Goal: Task Accomplishment & Management: Manage account settings

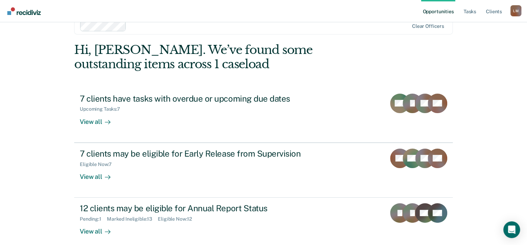
scroll to position [23, 0]
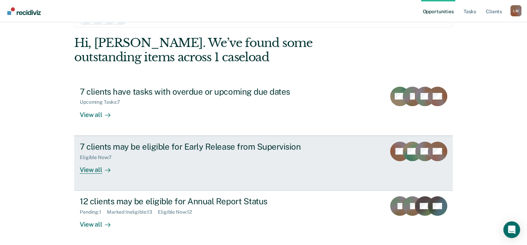
click at [107, 167] on icon at bounding box center [108, 170] width 6 height 6
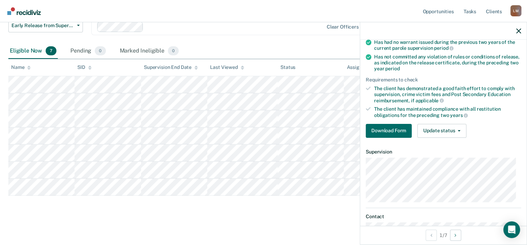
scroll to position [104, 0]
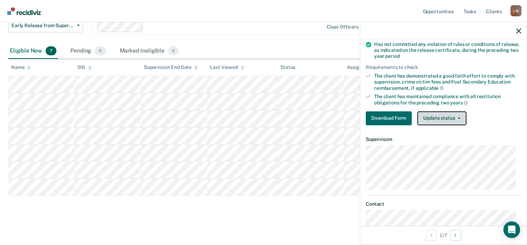
click at [459, 116] on button "Update status" at bounding box center [441, 118] width 49 height 14
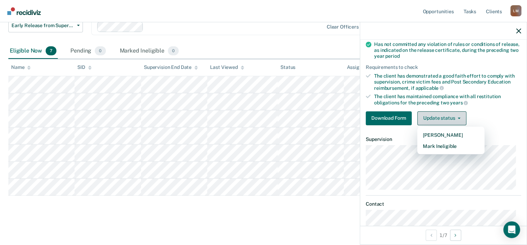
click at [459, 116] on button "Update status" at bounding box center [441, 118] width 49 height 14
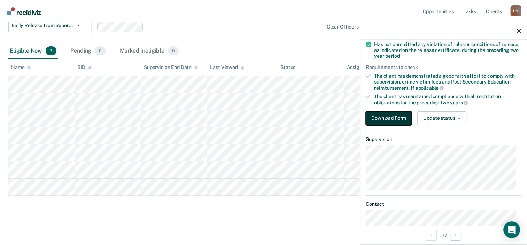
click at [390, 114] on button "Download Form" at bounding box center [388, 118] width 46 height 14
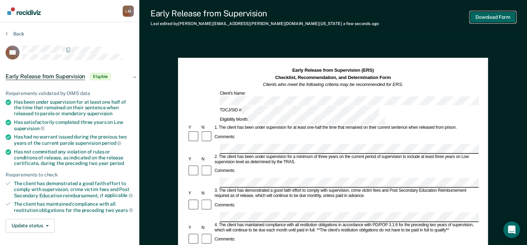
click at [495, 16] on button "Download Form" at bounding box center [493, 16] width 46 height 11
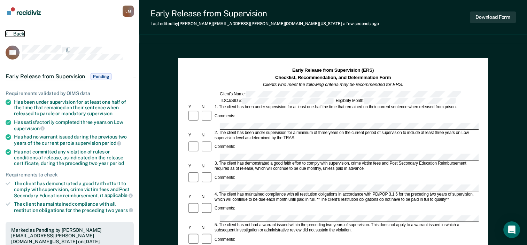
click at [7, 33] on icon at bounding box center [7, 34] width 2 height 6
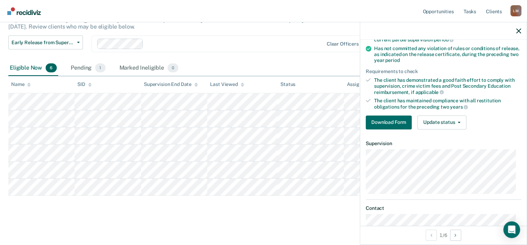
scroll to position [104, 0]
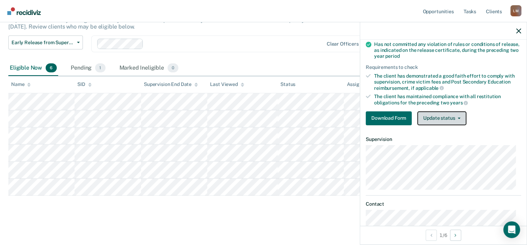
click at [459, 118] on icon "button" at bounding box center [458, 118] width 3 height 1
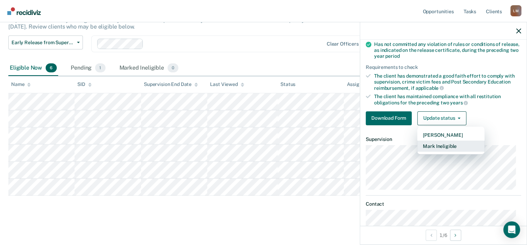
click at [449, 142] on button "Mark Ineligible" at bounding box center [450, 146] width 67 height 11
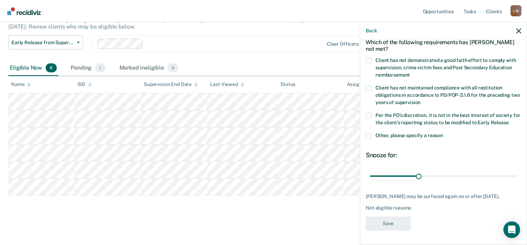
scroll to position [34, 0]
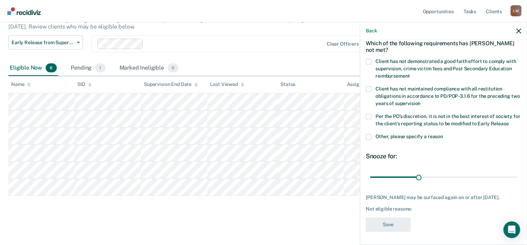
click at [369, 61] on span at bounding box center [368, 62] width 6 height 6
click at [410, 73] on input "Client has not demonstrated a good faith effort to comply with supervision, cri…" at bounding box center [410, 73] width 0 height 0
click at [368, 115] on span at bounding box center [368, 117] width 6 height 6
click at [508, 121] on input "Per the PO’s discretion, it is not in the best interest of society for the clie…" at bounding box center [508, 121] width 0 height 0
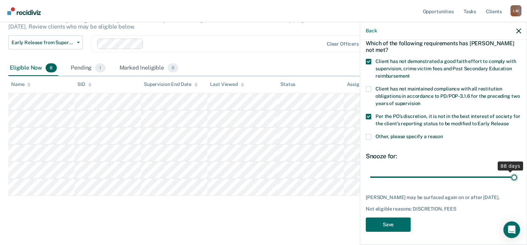
drag, startPoint x: 415, startPoint y: 176, endPoint x: 509, endPoint y: 177, distance: 94.0
type input "90"
click at [509, 177] on input "range" at bounding box center [443, 177] width 147 height 12
click at [388, 228] on button "Save" at bounding box center [387, 225] width 45 height 14
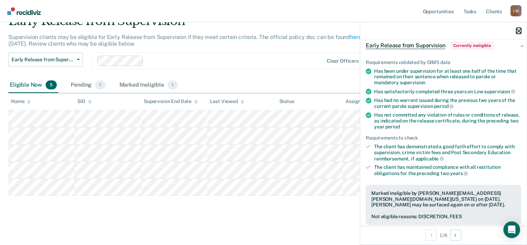
click at [520, 30] on icon "button" at bounding box center [518, 31] width 5 height 5
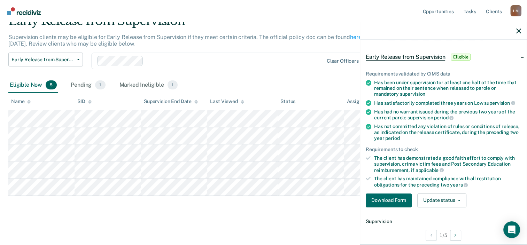
scroll to position [35, 0]
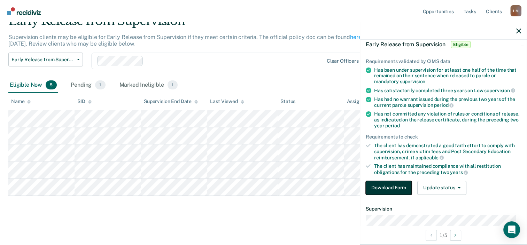
click at [394, 186] on button "Download Form" at bounding box center [388, 188] width 46 height 14
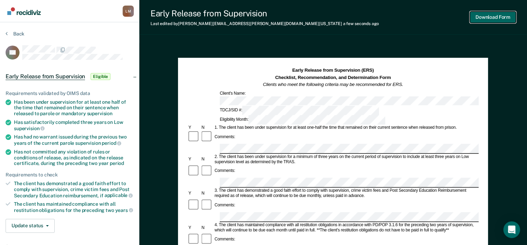
click at [495, 16] on button "Download Form" at bounding box center [493, 16] width 46 height 11
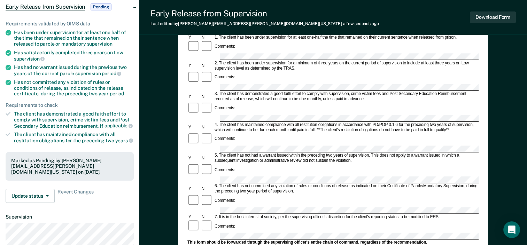
scroll to position [104, 0]
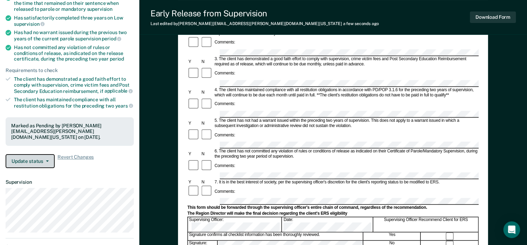
click at [45, 160] on span "button" at bounding box center [46, 160] width 6 height 1
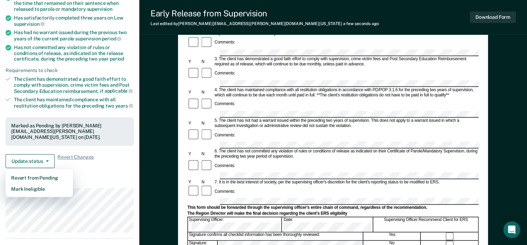
click at [145, 104] on div "Early Release from Supervision (ERS) Checklist, Recommendation, and Determinati…" at bounding box center [332, 175] width 387 height 473
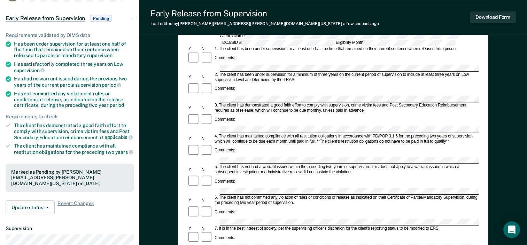
scroll to position [35, 0]
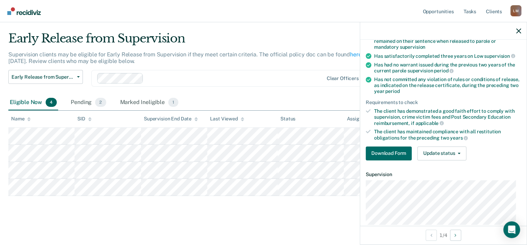
scroll to position [70, 0]
click at [458, 152] on icon "button" at bounding box center [458, 152] width 3 height 1
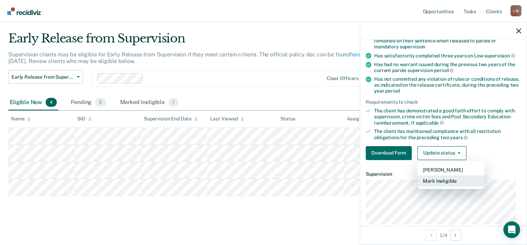
click at [442, 178] on button "Mark Ineligible" at bounding box center [450, 180] width 67 height 11
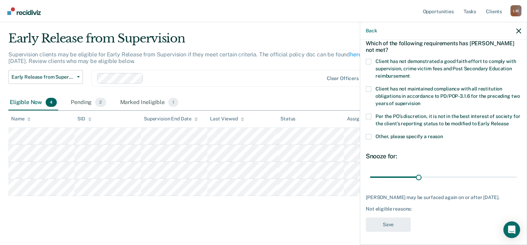
click at [369, 61] on span at bounding box center [368, 62] width 6 height 6
click at [410, 73] on input "Client has not demonstrated a good faith effort to comply with supervision, cri…" at bounding box center [410, 73] width 0 height 0
click at [368, 116] on span at bounding box center [368, 117] width 6 height 6
click at [508, 121] on input "Per the PO’s discretion, it is not in the best interest of society for the clie…" at bounding box center [508, 121] width 0 height 0
click at [370, 136] on span at bounding box center [368, 137] width 6 height 6
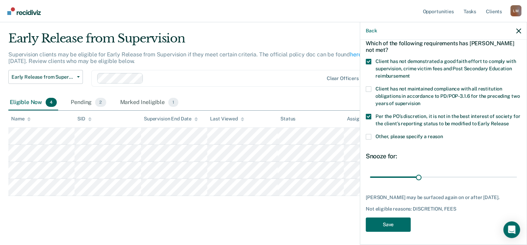
click at [443, 134] on input "Other, please specify a reason" at bounding box center [443, 134] width 0 height 0
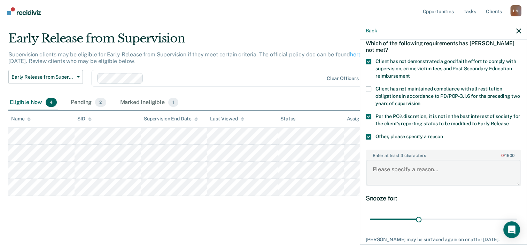
click at [405, 168] on textarea "Enter at least 3 characters 0 / 1600" at bounding box center [443, 173] width 154 height 26
type textarea "O"
click at [420, 167] on textarea "PSER Balance is $1971.00" at bounding box center [443, 173] width 154 height 26
click at [422, 166] on textarea "PSER Balance is $1971.00" at bounding box center [443, 173] width 154 height 26
click at [444, 168] on textarea "PSER Balance is $1,971.00" at bounding box center [443, 173] width 154 height 26
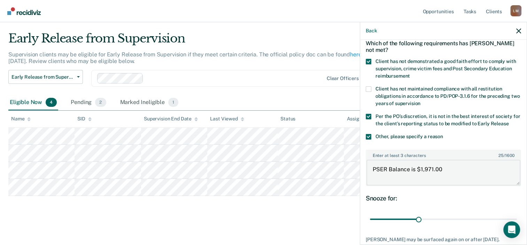
scroll to position [69, 0]
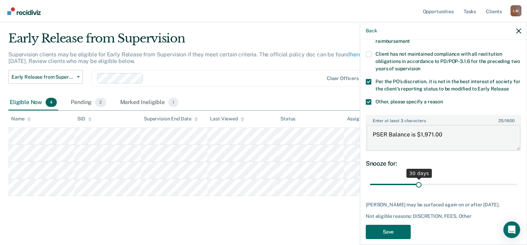
type textarea "PSER Balance is $1,971.00"
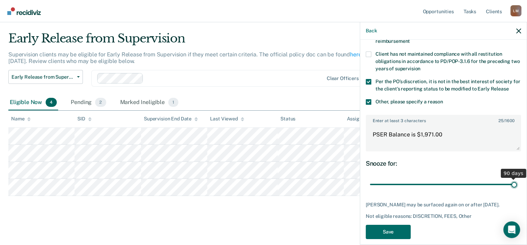
drag, startPoint x: 416, startPoint y: 183, endPoint x: 514, endPoint y: 182, distance: 97.5
type input "90"
click at [514, 182] on input "range" at bounding box center [443, 185] width 147 height 12
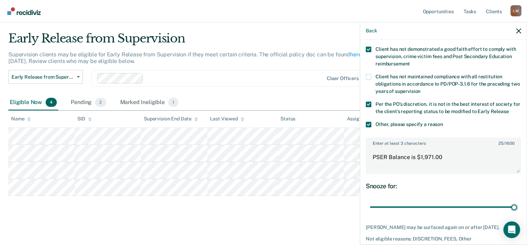
scroll to position [46, 0]
click at [369, 122] on span at bounding box center [368, 124] width 6 height 6
click at [443, 121] on input "Other, please specify a reason" at bounding box center [443, 121] width 0 height 0
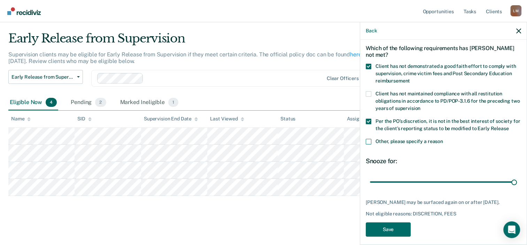
scroll to position [40, 0]
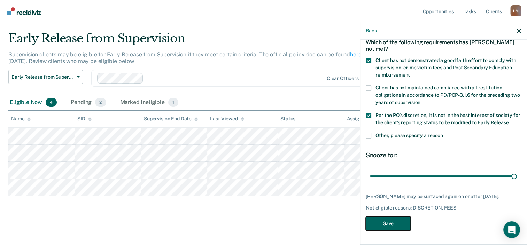
click at [389, 223] on button "Save" at bounding box center [387, 223] width 45 height 14
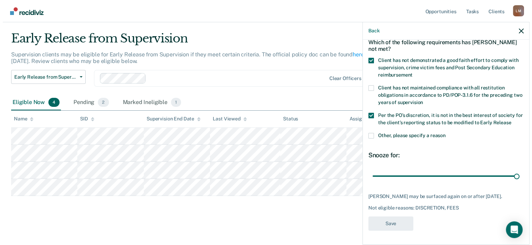
scroll to position [0, 0]
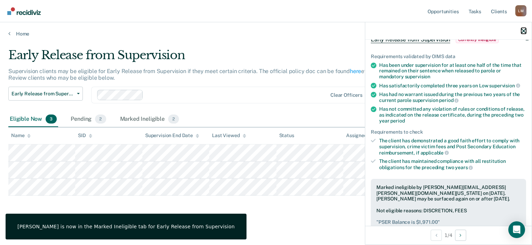
click at [523, 28] on button "button" at bounding box center [523, 31] width 5 height 6
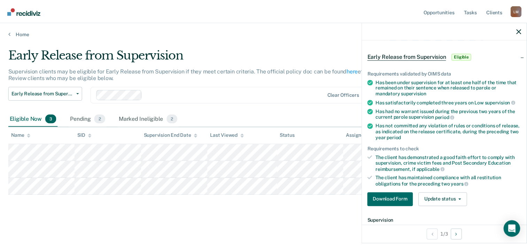
scroll to position [35, 0]
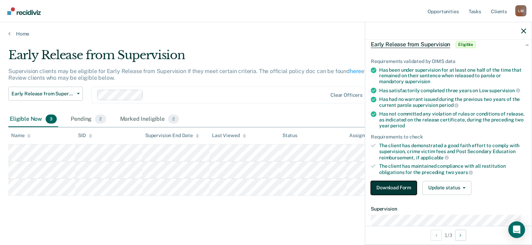
click at [394, 184] on button "Download Form" at bounding box center [394, 188] width 46 height 14
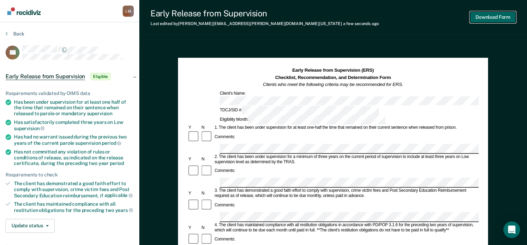
click at [492, 15] on button "Download Form" at bounding box center [493, 16] width 46 height 11
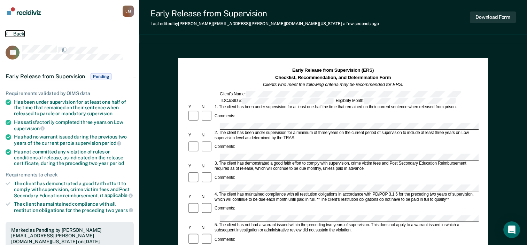
click at [7, 32] on icon at bounding box center [7, 34] width 2 height 6
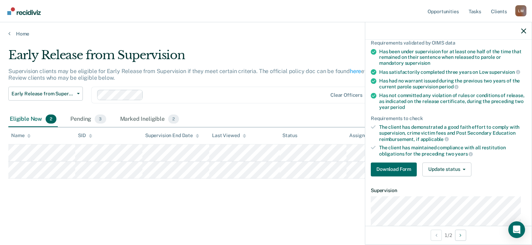
scroll to position [104, 0]
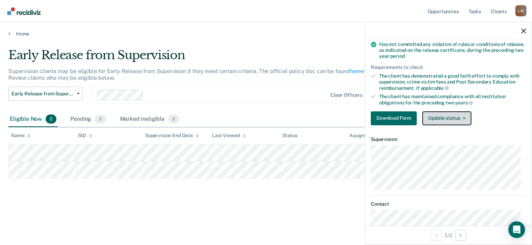
click at [464, 118] on icon "button" at bounding box center [464, 118] width 3 height 1
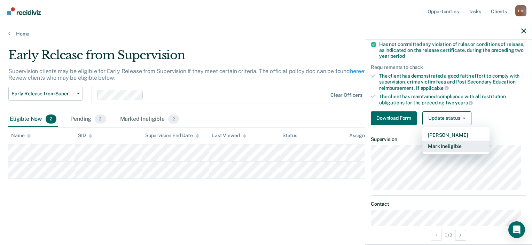
click at [448, 143] on button "Mark Ineligible" at bounding box center [455, 146] width 67 height 11
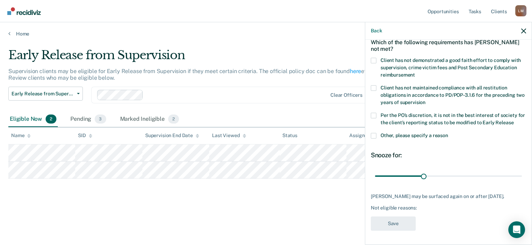
scroll to position [34, 0]
click at [372, 60] on span at bounding box center [374, 62] width 6 height 6
click at [415, 73] on input "Client has not demonstrated a good faith effort to comply with supervision, cri…" at bounding box center [415, 73] width 0 height 0
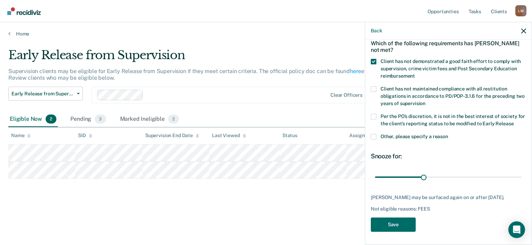
click at [374, 116] on span at bounding box center [374, 117] width 6 height 6
click at [513, 121] on input "Per the PO’s discretion, it is not in the best interest of society for the clie…" at bounding box center [513, 121] width 0 height 0
click at [374, 136] on span at bounding box center [374, 137] width 6 height 6
click at [448, 134] on input "Other, please specify a reason" at bounding box center [448, 134] width 0 height 0
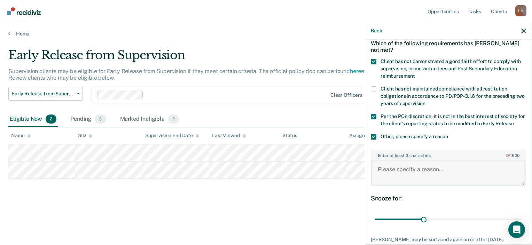
click at [421, 166] on textarea "Enter at least 3 characters 0 / 1600" at bounding box center [448, 173] width 154 height 26
type textarea "Unemployed Since [DATE],"
drag, startPoint x: 422, startPoint y: 218, endPoint x: 519, endPoint y: 216, distance: 97.1
type input "90"
click at [521, 216] on input "range" at bounding box center [448, 219] width 147 height 12
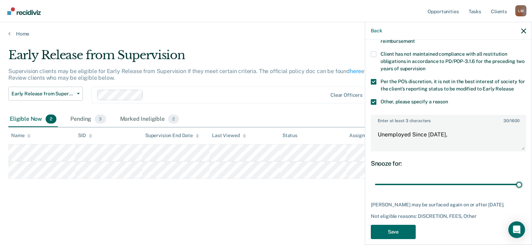
scroll to position [75, 0]
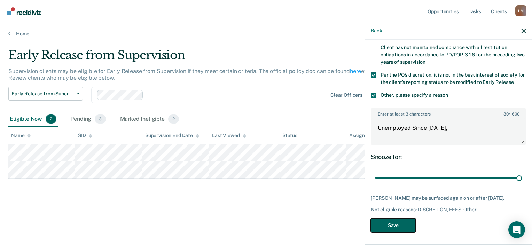
click at [392, 223] on button "Save" at bounding box center [393, 225] width 45 height 14
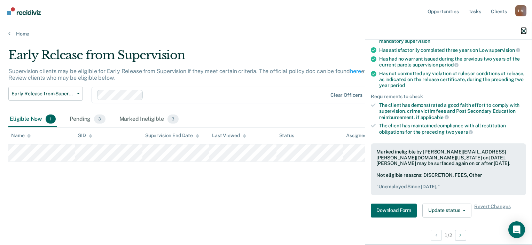
click at [524, 30] on icon "button" at bounding box center [523, 31] width 5 height 5
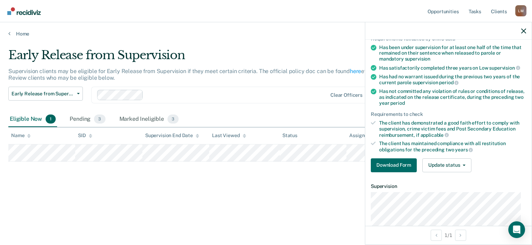
scroll to position [70, 0]
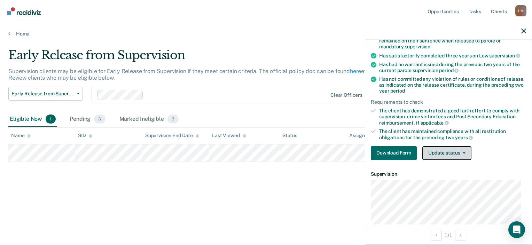
click at [464, 152] on icon "button" at bounding box center [464, 152] width 3 height 1
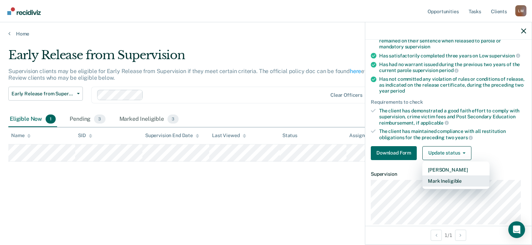
click at [450, 176] on button "Mark Ineligible" at bounding box center [455, 180] width 67 height 11
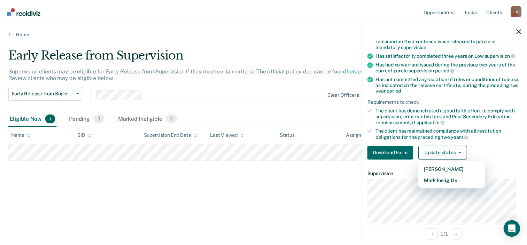
scroll to position [40, 0]
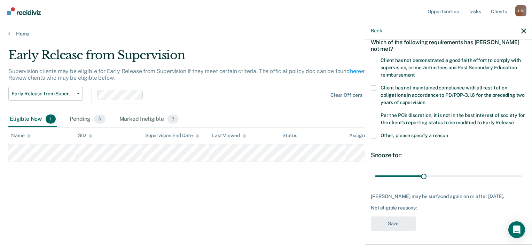
click at [373, 113] on span at bounding box center [374, 116] width 6 height 6
click at [513, 120] on input "Per the PO’s discretion, it is not in the best interest of society for the clie…" at bounding box center [513, 120] width 0 height 0
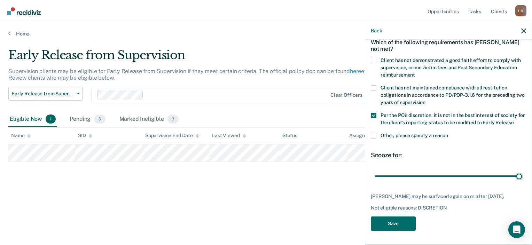
drag, startPoint x: 421, startPoint y: 170, endPoint x: 518, endPoint y: 172, distance: 97.5
type input "90"
click at [518, 172] on input "range" at bounding box center [448, 176] width 147 height 12
click at [393, 222] on button "Save" at bounding box center [393, 223] width 45 height 14
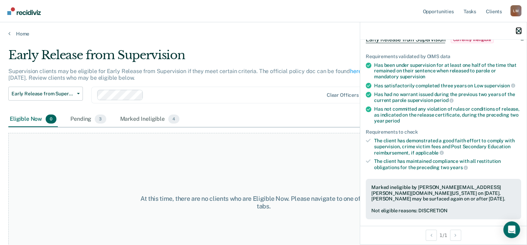
click at [519, 30] on icon "button" at bounding box center [518, 31] width 5 height 5
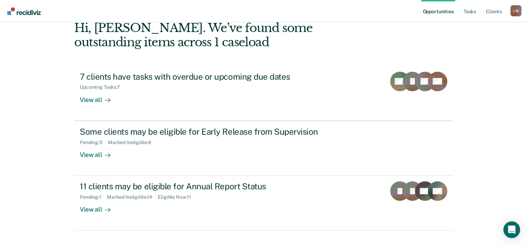
scroll to position [50, 0]
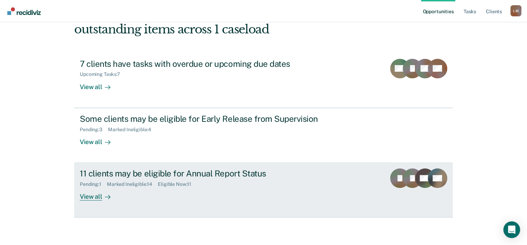
click at [89, 196] on div "View all" at bounding box center [99, 194] width 39 height 14
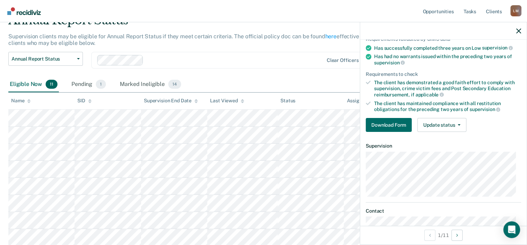
scroll to position [70, 0]
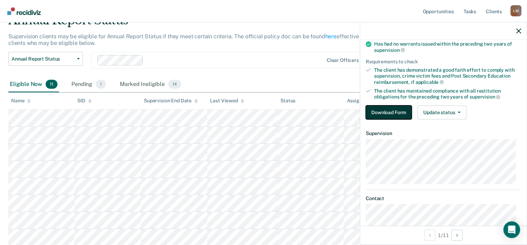
click at [388, 109] on button "Download Form" at bounding box center [388, 112] width 46 height 14
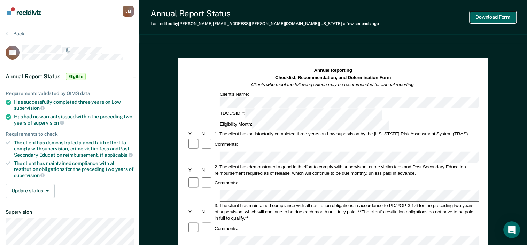
click at [493, 15] on button "Download Form" at bounding box center [493, 16] width 46 height 11
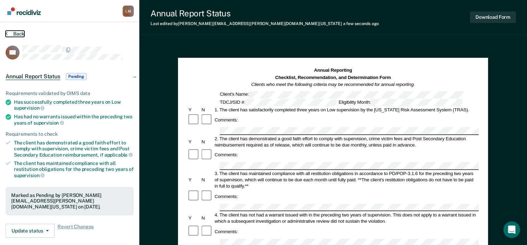
click at [8, 32] on button "Back" at bounding box center [15, 34] width 19 height 6
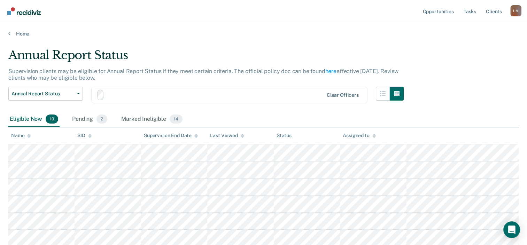
scroll to position [35, 0]
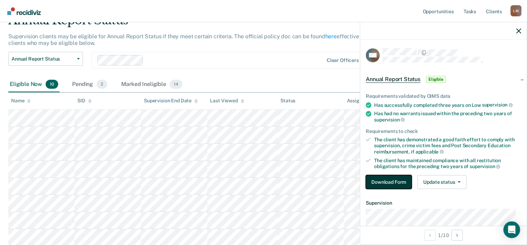
click at [388, 180] on button "Download Form" at bounding box center [388, 182] width 46 height 14
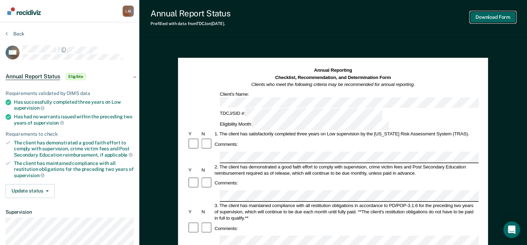
click at [492, 15] on button "Download Form" at bounding box center [493, 16] width 46 height 11
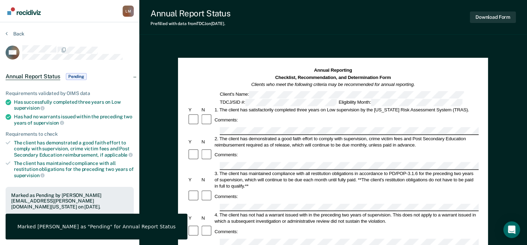
click at [289, 35] on div "Annual Report Status Prefilled with data from TDCJ on [DATE] . Download Form An…" at bounding box center [332, 242] width 387 height 484
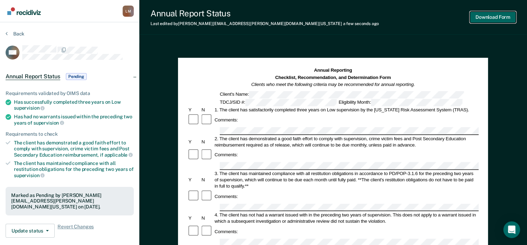
click at [493, 13] on button "Download Form" at bounding box center [493, 16] width 46 height 11
click at [493, 15] on button "Download Form" at bounding box center [493, 16] width 46 height 11
click at [490, 17] on button "Download Form" at bounding box center [493, 16] width 46 height 11
click at [7, 33] on icon at bounding box center [7, 34] width 2 height 6
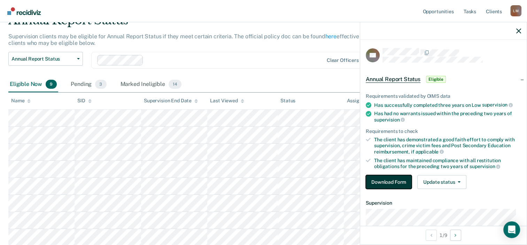
click at [393, 179] on button "Download Form" at bounding box center [388, 182] width 46 height 14
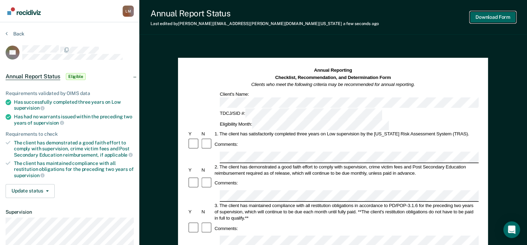
click at [494, 15] on button "Download Form" at bounding box center [493, 16] width 46 height 11
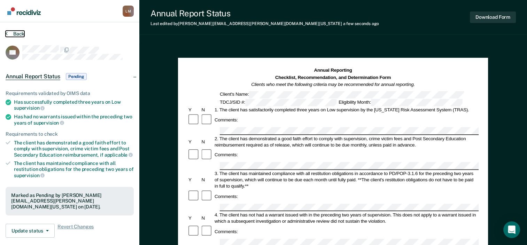
click at [8, 32] on button "Back" at bounding box center [15, 34] width 19 height 6
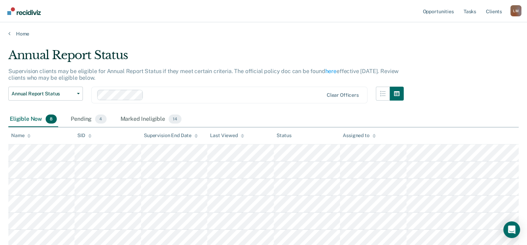
scroll to position [35, 0]
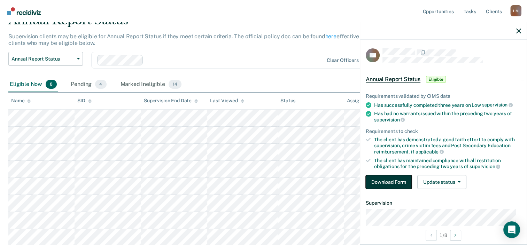
click at [387, 179] on button "Download Form" at bounding box center [388, 182] width 46 height 14
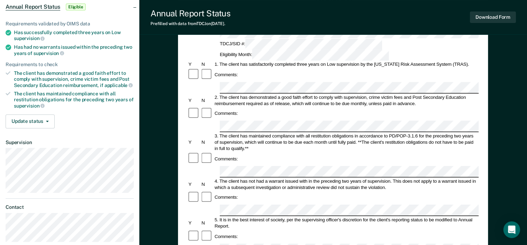
scroll to position [174, 0]
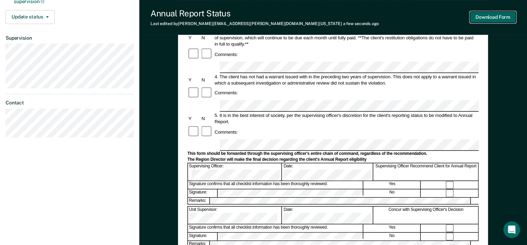
click at [490, 16] on button "Download Form" at bounding box center [493, 16] width 46 height 11
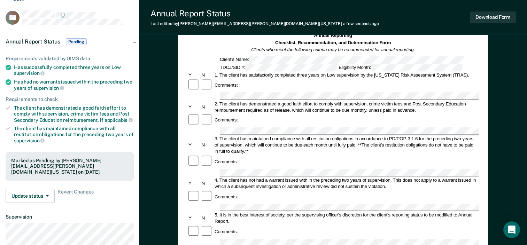
scroll to position [0, 0]
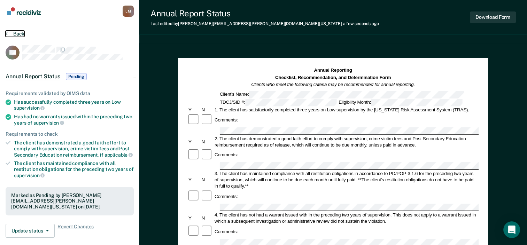
click at [8, 32] on button "Back" at bounding box center [15, 34] width 19 height 6
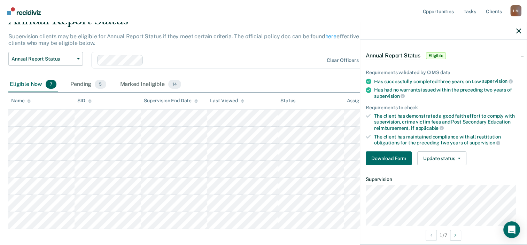
scroll to position [35, 0]
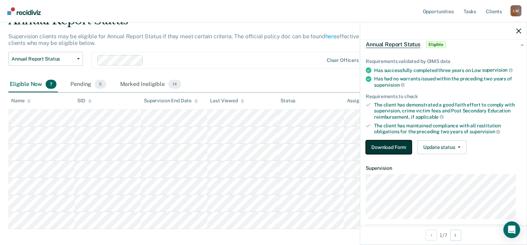
click at [387, 143] on button "Download Form" at bounding box center [388, 147] width 46 height 14
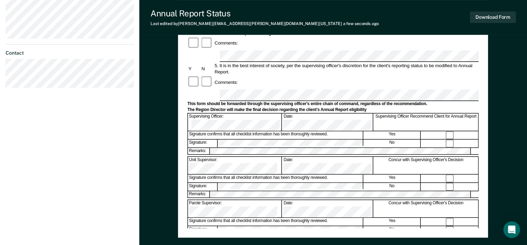
scroll to position [244, 0]
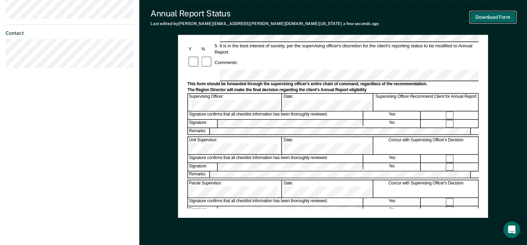
click at [491, 15] on button "Download Form" at bounding box center [493, 16] width 46 height 11
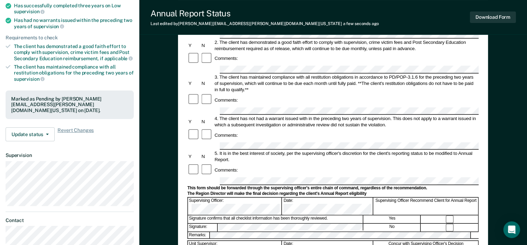
scroll to position [27, 0]
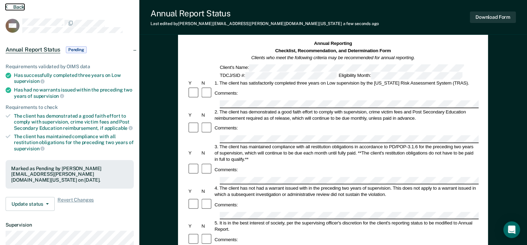
click at [8, 7] on button "Back" at bounding box center [15, 7] width 19 height 6
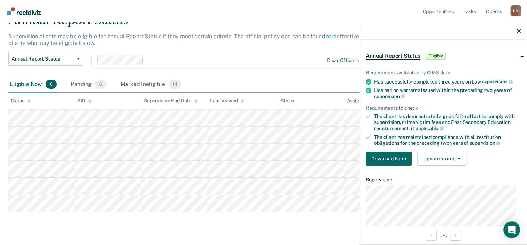
scroll to position [35, 0]
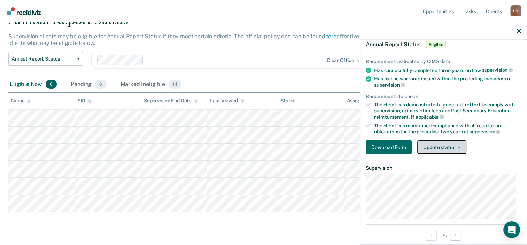
click at [461, 146] on button "Update status" at bounding box center [441, 147] width 49 height 14
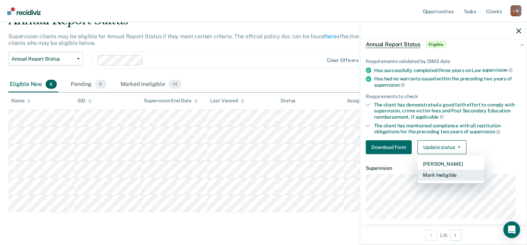
click at [448, 171] on button "Mark Ineligible" at bounding box center [450, 175] width 67 height 11
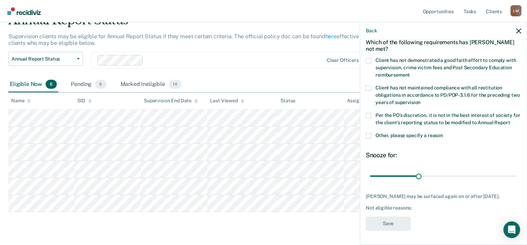
click at [368, 60] on span at bounding box center [368, 61] width 6 height 6
click at [410, 72] on input "Client has not demonstrated a good faith effort to comply with supervision, cri…" at bounding box center [410, 72] width 0 height 0
click at [369, 116] on span at bounding box center [368, 116] width 6 height 6
click at [510, 120] on input "Per the PO’s discretion, it is not in the best interest of society for the clie…" at bounding box center [510, 120] width 0 height 0
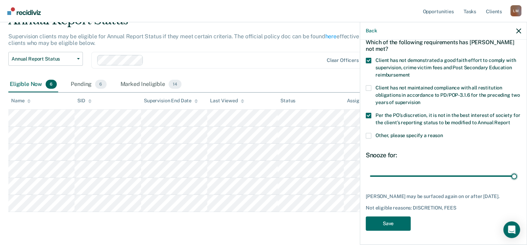
drag, startPoint x: 416, startPoint y: 183, endPoint x: 512, endPoint y: 182, distance: 96.1
type input "90"
click at [512, 182] on input "range" at bounding box center [443, 176] width 147 height 12
click at [388, 231] on button "Save" at bounding box center [387, 223] width 45 height 14
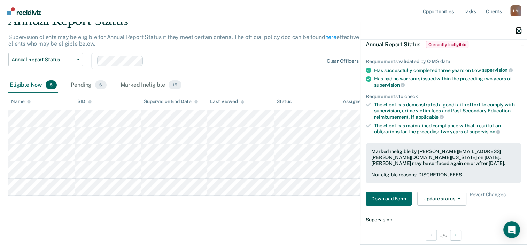
click at [518, 30] on icon "button" at bounding box center [518, 31] width 5 height 5
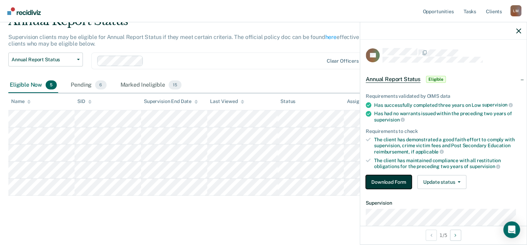
click at [393, 180] on button "Download Form" at bounding box center [388, 182] width 46 height 14
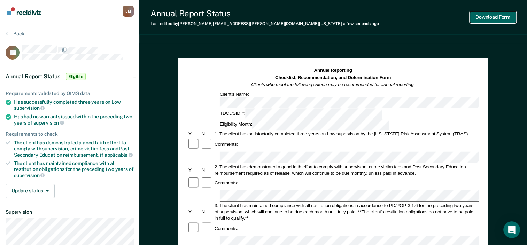
click at [490, 16] on button "Download Form" at bounding box center [493, 16] width 46 height 11
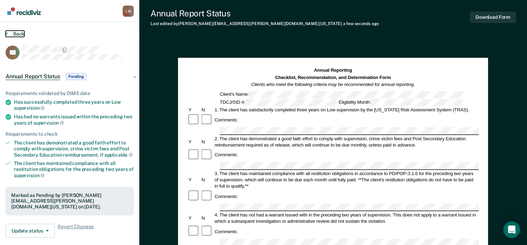
click at [7, 32] on icon at bounding box center [7, 34] width 2 height 6
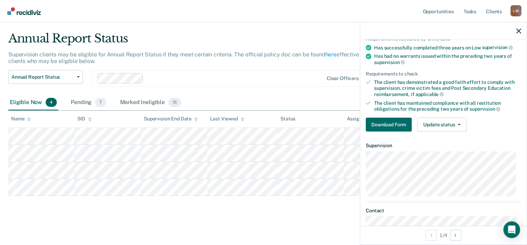
scroll to position [70, 0]
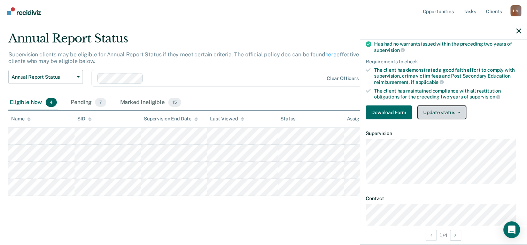
click at [457, 109] on button "Update status" at bounding box center [441, 112] width 49 height 14
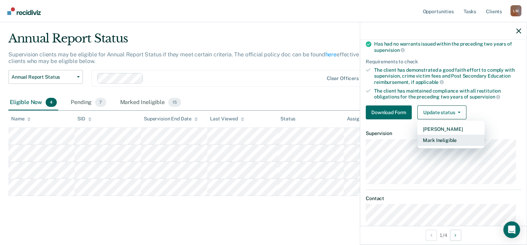
click at [442, 135] on button "Mark Ineligible" at bounding box center [450, 140] width 67 height 11
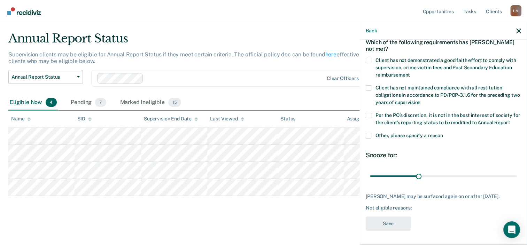
scroll to position [41, 0]
click at [369, 58] on span at bounding box center [368, 61] width 6 height 6
click at [410, 72] on input "Client has not demonstrated a good faith effort to comply with supervision, cri…" at bounding box center [410, 72] width 0 height 0
click at [368, 113] on span at bounding box center [368, 116] width 6 height 6
click at [510, 120] on input "Per the PO’s discretion, it is not in the best interest of society for the clie…" at bounding box center [510, 120] width 0 height 0
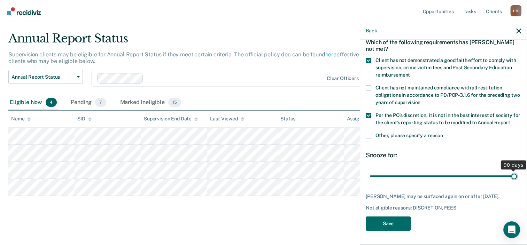
drag, startPoint x: 417, startPoint y: 177, endPoint x: 515, endPoint y: 176, distance: 98.8
type input "90"
click at [515, 176] on input "range" at bounding box center [443, 176] width 147 height 12
click at [388, 228] on button "Save" at bounding box center [387, 223] width 45 height 14
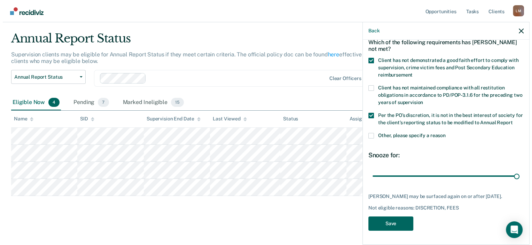
scroll to position [0, 0]
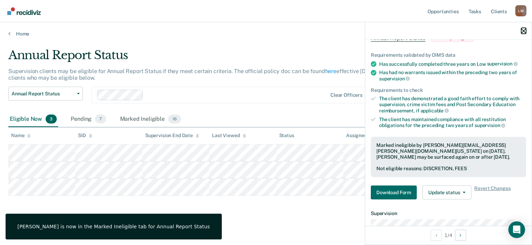
click at [523, 31] on icon "button" at bounding box center [523, 31] width 5 height 5
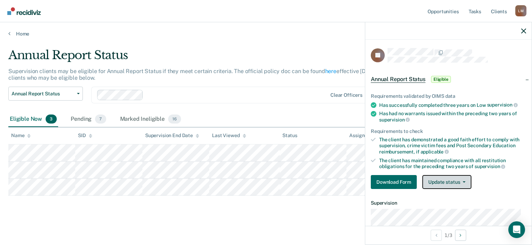
click at [464, 181] on icon "button" at bounding box center [464, 181] width 3 height 1
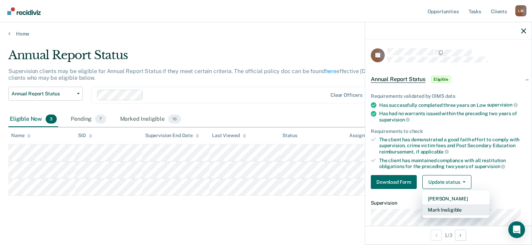
click at [455, 206] on button "Mark Ineligible" at bounding box center [455, 209] width 67 height 11
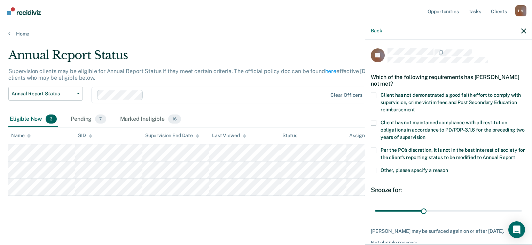
click at [376, 96] on label "Client has not demonstrated a good faith effort to comply with supervision, cri…" at bounding box center [448, 104] width 155 height 22
click at [415, 107] on input "Client has not demonstrated a good faith effort to comply with supervision, cri…" at bounding box center [415, 107] width 0 height 0
click at [375, 150] on span at bounding box center [374, 151] width 6 height 6
click at [515, 155] on input "Per the PO’s discretion, it is not in the best interest of society for the clie…" at bounding box center [515, 155] width 0 height 0
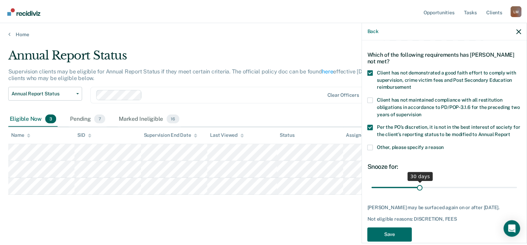
scroll to position [47, 0]
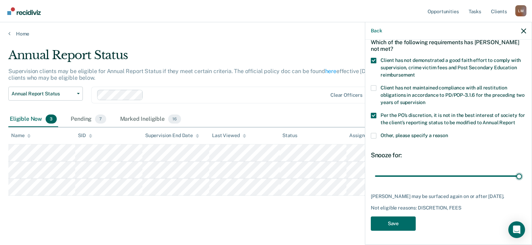
drag, startPoint x: 421, startPoint y: 171, endPoint x: 497, endPoint y: 184, distance: 76.7
type input "90"
click at [519, 170] on input "range" at bounding box center [448, 176] width 147 height 12
click at [393, 222] on button "Save" at bounding box center [393, 223] width 45 height 14
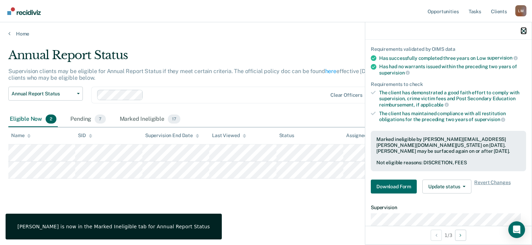
click at [524, 29] on icon "button" at bounding box center [523, 31] width 5 height 5
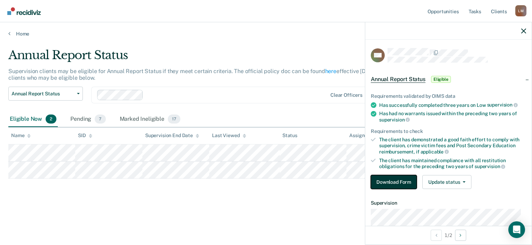
click at [392, 178] on button "Download Form" at bounding box center [394, 182] width 46 height 14
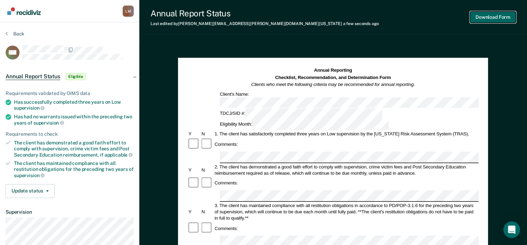
click at [492, 14] on button "Download Form" at bounding box center [493, 16] width 46 height 11
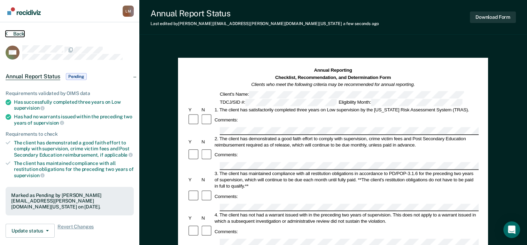
click at [7, 33] on icon at bounding box center [7, 34] width 2 height 6
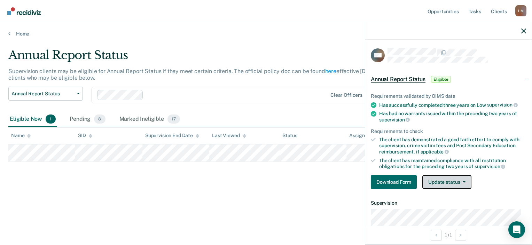
click at [462, 181] on button "Update status" at bounding box center [446, 182] width 49 height 14
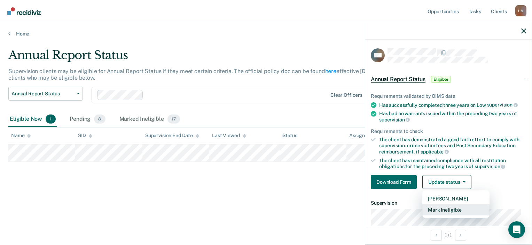
click at [457, 206] on button "Mark Ineligible" at bounding box center [455, 209] width 67 height 11
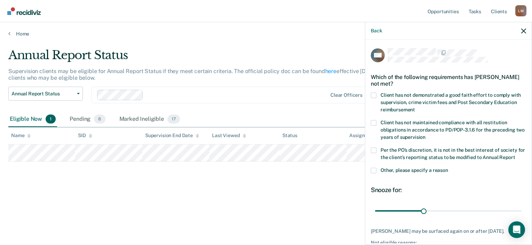
click at [374, 96] on span at bounding box center [374, 96] width 6 height 6
click at [415, 107] on input "Client has not demonstrated a good faith effort to comply with supervision, cri…" at bounding box center [415, 107] width 0 height 0
click at [373, 148] on span at bounding box center [374, 151] width 6 height 6
click at [515, 155] on input "Per the PO’s discretion, it is not in the best interest of society for the clie…" at bounding box center [515, 155] width 0 height 0
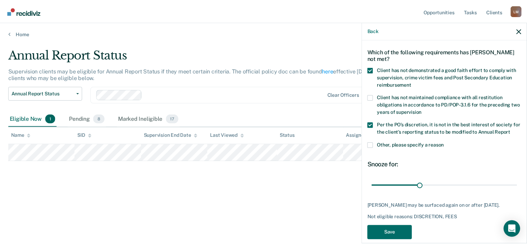
scroll to position [47, 0]
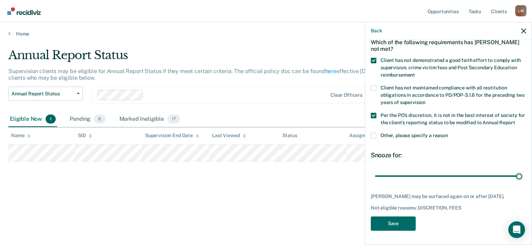
drag, startPoint x: 421, startPoint y: 171, endPoint x: 524, endPoint y: 170, distance: 103.0
type input "90"
click at [522, 171] on input "range" at bounding box center [448, 176] width 147 height 12
click at [393, 222] on button "Save" at bounding box center [393, 223] width 45 height 14
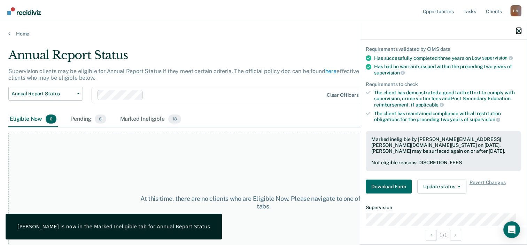
click at [519, 30] on icon "button" at bounding box center [518, 31] width 5 height 5
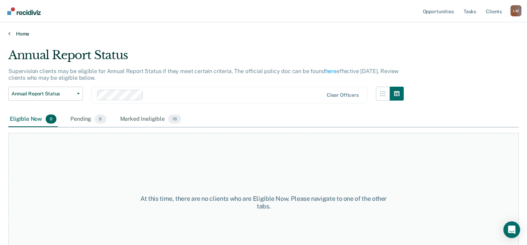
click at [10, 33] on icon at bounding box center [9, 34] width 2 height 6
